Goal: Register for event/course

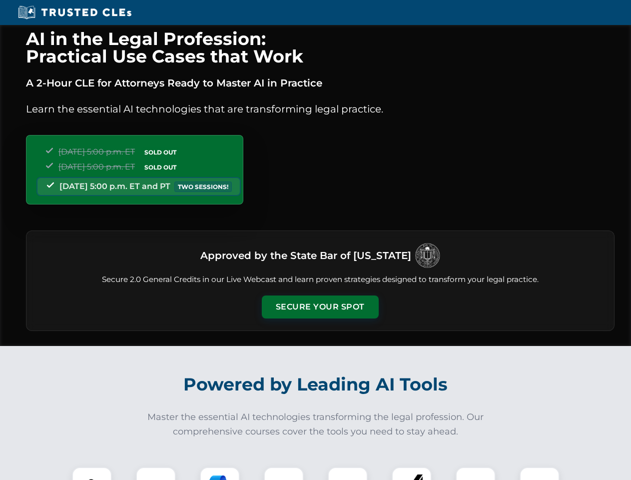
click at [320, 307] on button "Secure Your Spot" at bounding box center [320, 306] width 117 height 23
click at [92, 473] on img at bounding box center [91, 486] width 29 height 29
